Goal: Task Accomplishment & Management: Manage account settings

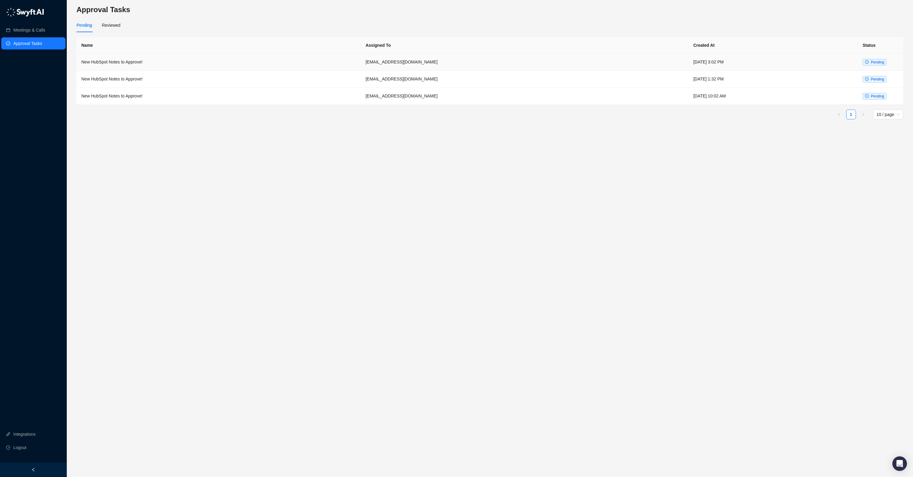
click at [412, 61] on td "[EMAIL_ADDRESS][DOMAIN_NAME]" at bounding box center [525, 62] width 328 height 17
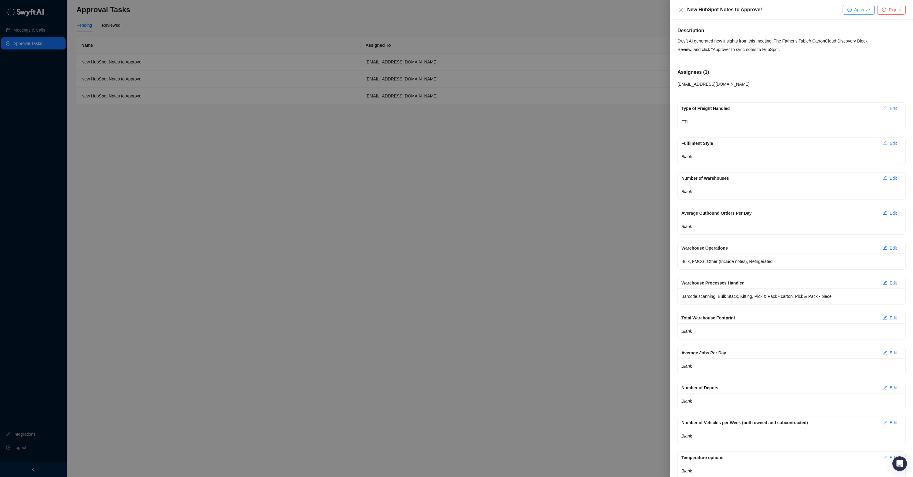
click at [863, 10] on span "Approve" at bounding box center [862, 9] width 16 height 7
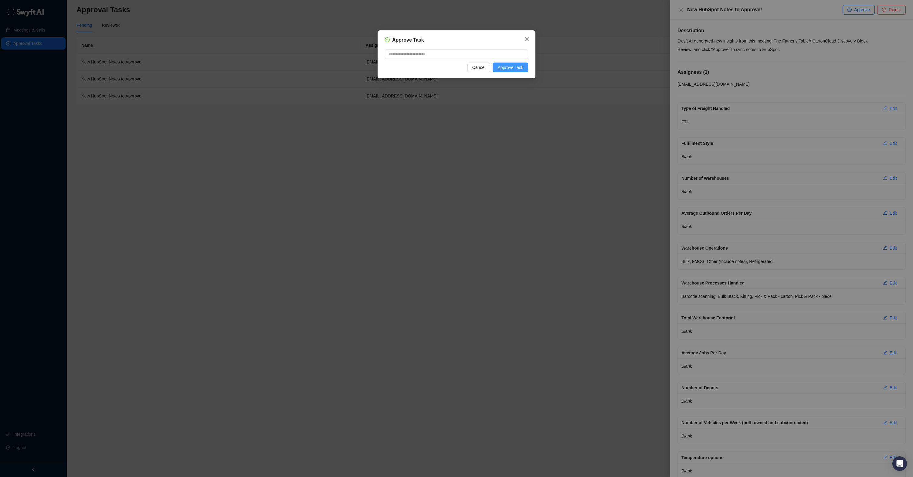
click at [517, 68] on span "Approve Task" at bounding box center [510, 67] width 26 height 7
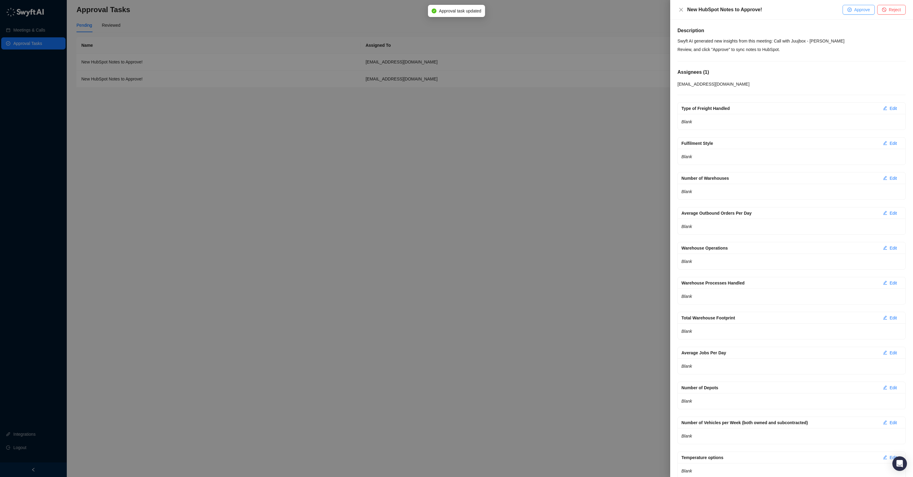
click at [856, 9] on span "Approve" at bounding box center [862, 9] width 16 height 7
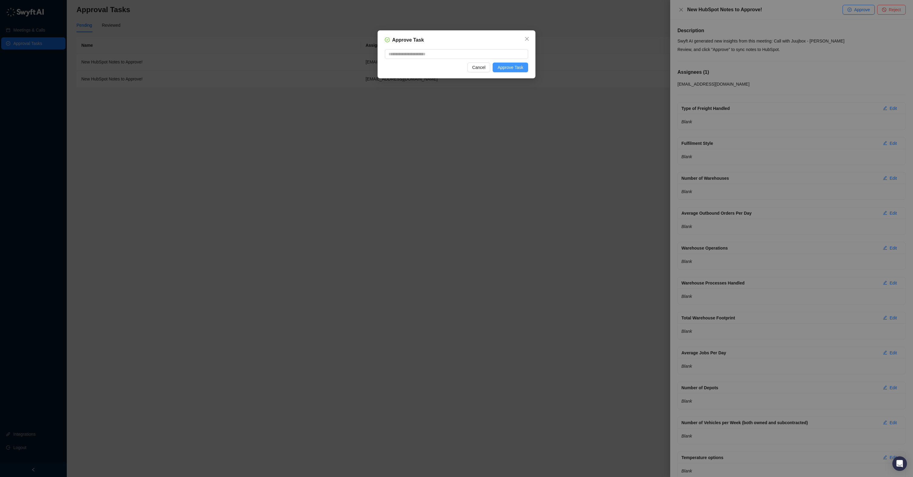
click at [510, 69] on span "Approve Task" at bounding box center [510, 67] width 26 height 7
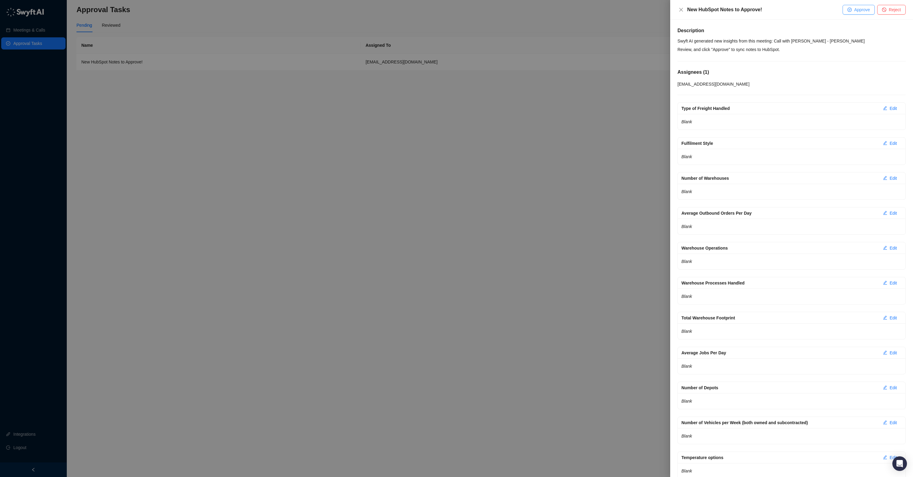
click at [854, 12] on span "Approve" at bounding box center [862, 9] width 16 height 7
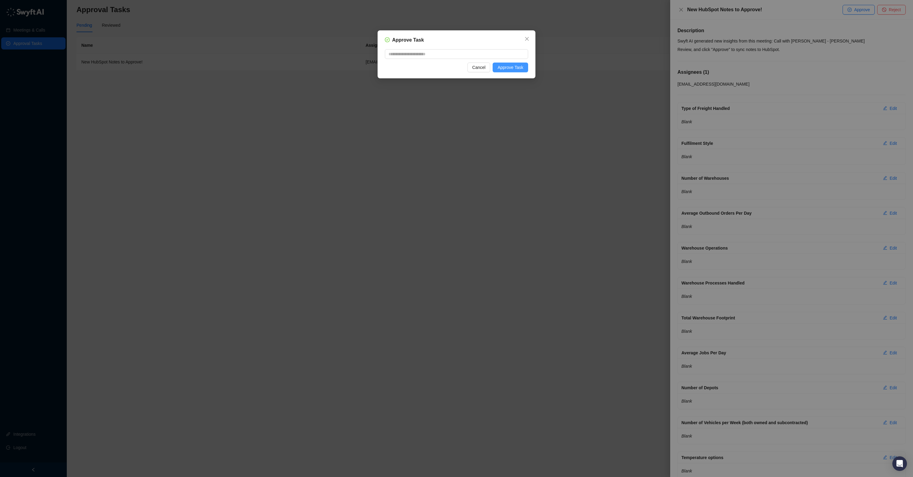
click at [511, 68] on span "Approve Task" at bounding box center [510, 67] width 26 height 7
